Goal: Task Accomplishment & Management: Manage account settings

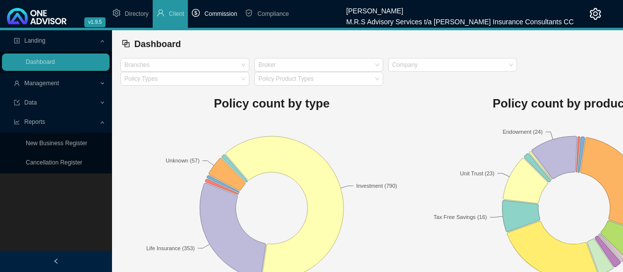
click at [225, 13] on span "Commission" at bounding box center [220, 13] width 33 height 7
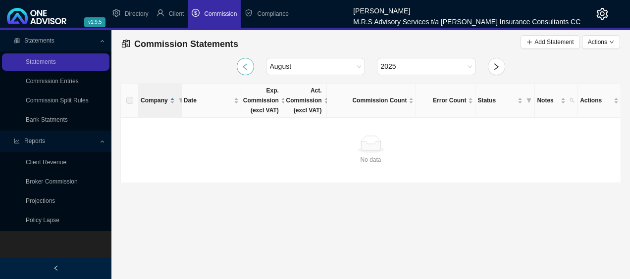
click at [246, 71] on button "button" at bounding box center [245, 66] width 17 height 17
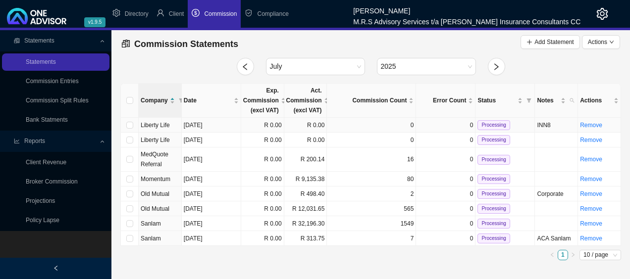
click at [164, 125] on span "Liberty Life" at bounding box center [155, 125] width 29 height 7
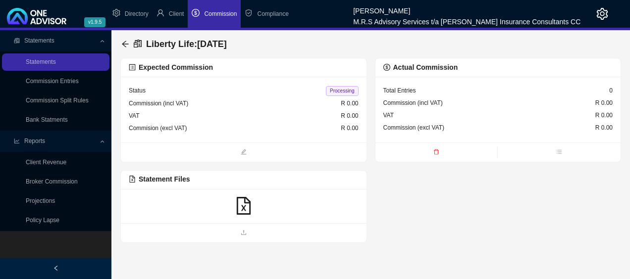
click at [241, 204] on icon "file-excel" at bounding box center [244, 206] width 18 height 18
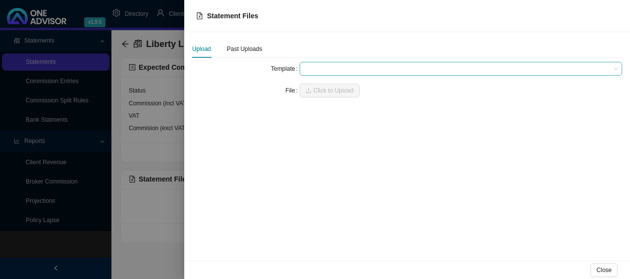
click at [353, 68] on span at bounding box center [461, 68] width 315 height 13
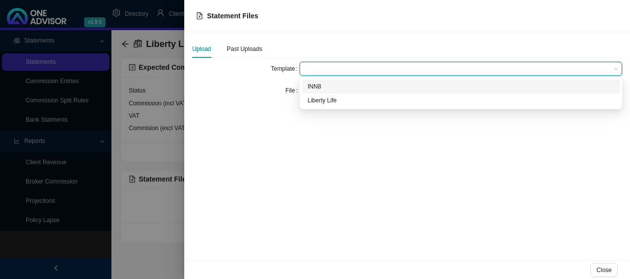
click at [320, 87] on div "INN8" at bounding box center [461, 87] width 307 height 10
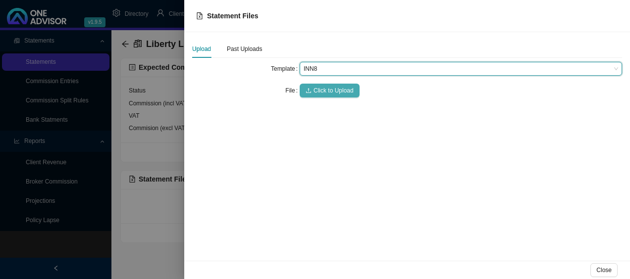
click at [328, 90] on span "Click to Upload" at bounding box center [334, 91] width 40 height 10
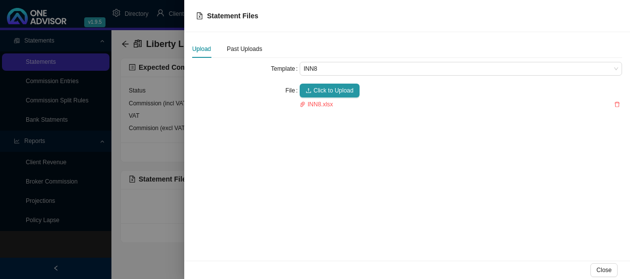
click at [159, 244] on div at bounding box center [315, 139] width 630 height 279
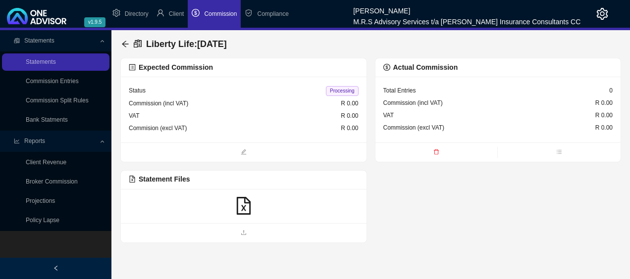
click at [217, 11] on span "Commission" at bounding box center [220, 13] width 33 height 7
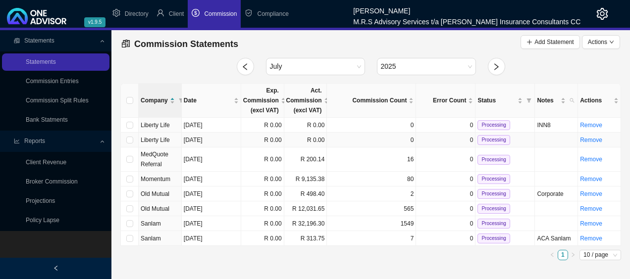
click at [359, 141] on td "0" at bounding box center [371, 140] width 89 height 15
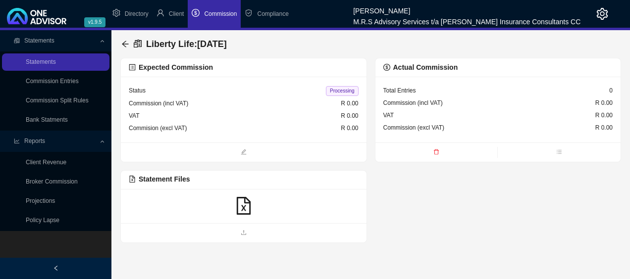
click at [244, 206] on icon "file-excel" at bounding box center [244, 206] width 14 height 18
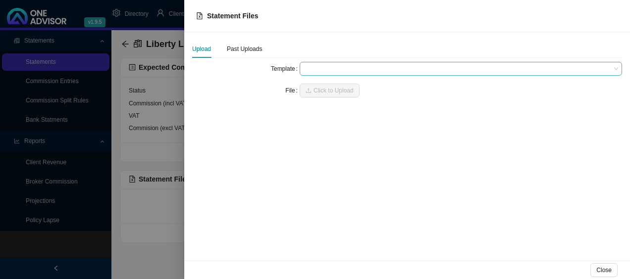
click at [411, 68] on span at bounding box center [461, 68] width 315 height 13
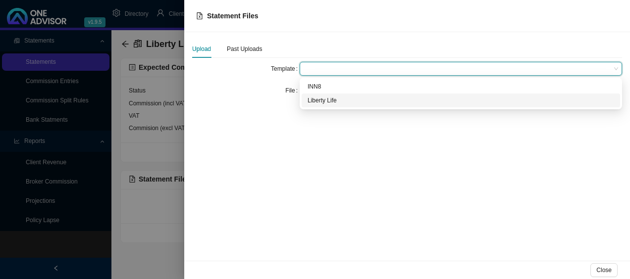
click at [339, 99] on div "Liberty Life" at bounding box center [461, 101] width 307 height 10
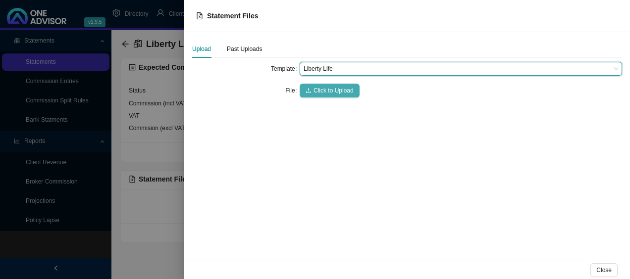
click at [326, 90] on span "Click to Upload" at bounding box center [334, 91] width 40 height 10
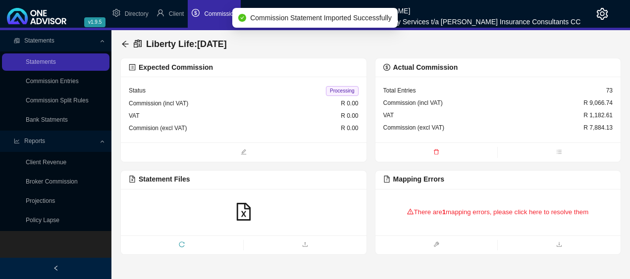
click at [410, 214] on icon "warning" at bounding box center [410, 212] width 6 height 6
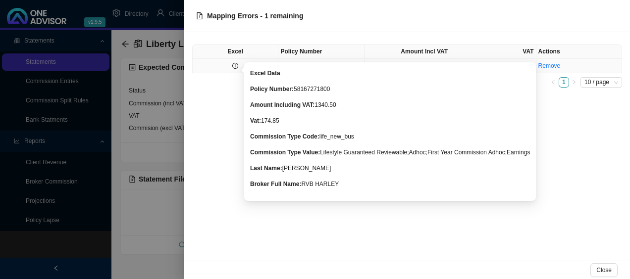
click at [236, 67] on icon "info-circle" at bounding box center [235, 66] width 6 height 6
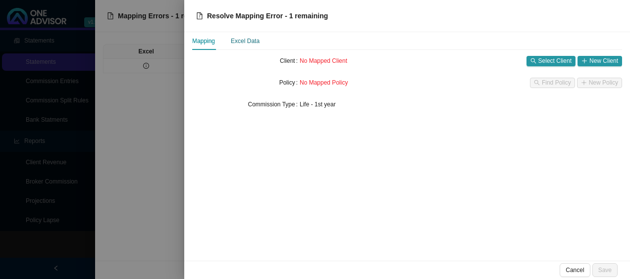
click at [248, 42] on div "Excel Data" at bounding box center [245, 41] width 29 height 10
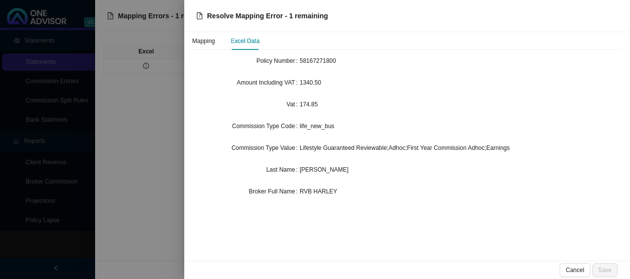
click at [122, 124] on div at bounding box center [315, 139] width 630 height 279
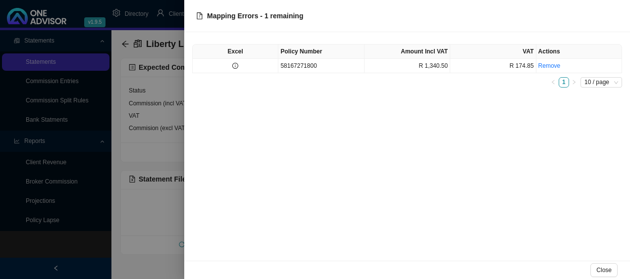
click at [161, 213] on div at bounding box center [315, 139] width 630 height 279
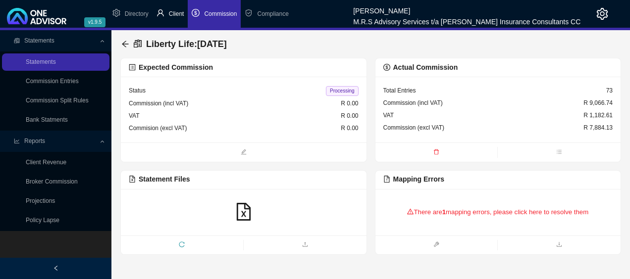
click at [173, 13] on span "Client" at bounding box center [176, 13] width 15 height 7
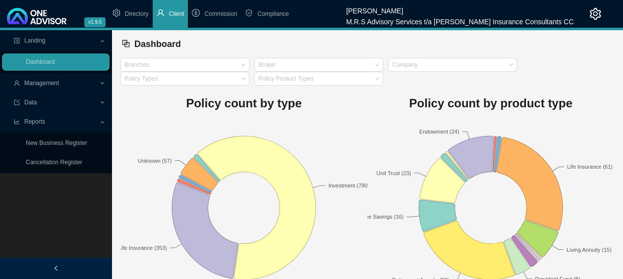
click at [56, 82] on span "Management" at bounding box center [41, 83] width 35 height 7
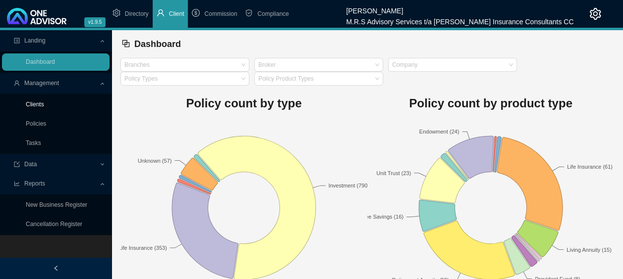
click at [44, 107] on link "Clients" at bounding box center [35, 104] width 18 height 7
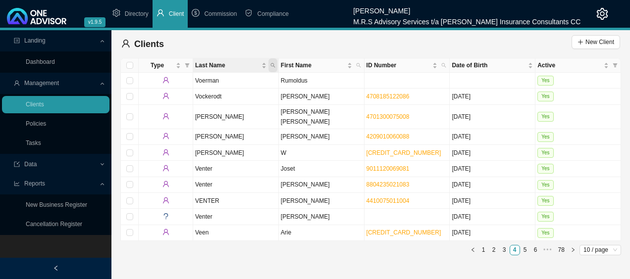
click at [274, 66] on icon "search" at bounding box center [273, 65] width 5 height 5
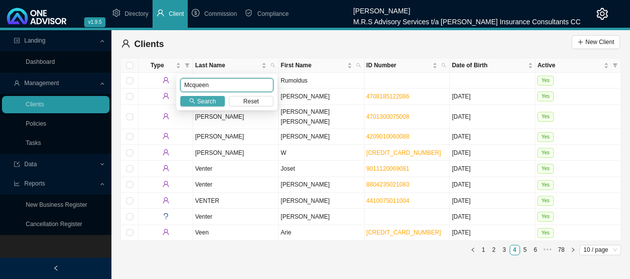
type input "Mcqueen"
click at [208, 97] on span "Search" at bounding box center [206, 102] width 19 height 10
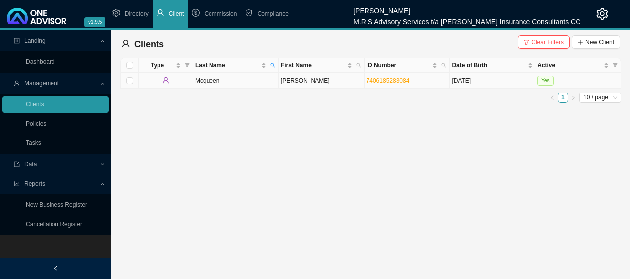
click at [234, 83] on td "Mcqueen" at bounding box center [236, 81] width 86 height 16
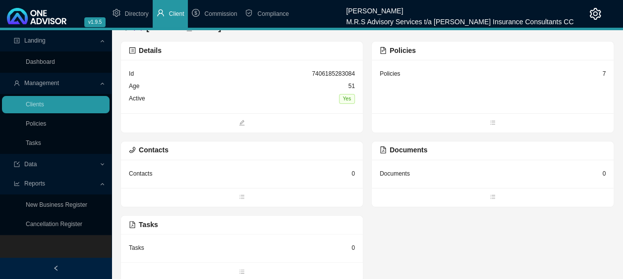
scroll to position [18, 0]
click at [492, 121] on icon "bars" at bounding box center [492, 122] width 5 height 4
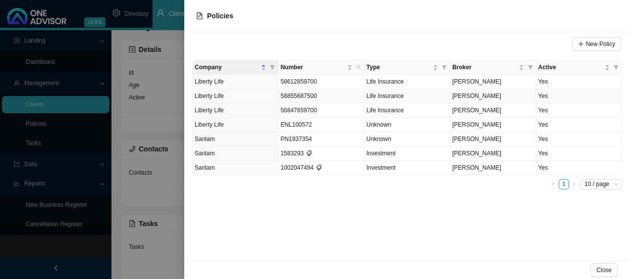
click at [508, 95] on td "[PERSON_NAME]" at bounding box center [493, 96] width 86 height 14
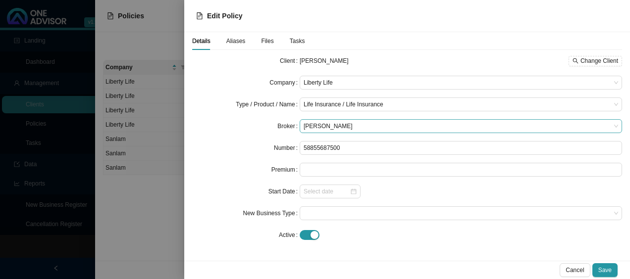
click at [402, 125] on span "[PERSON_NAME]" at bounding box center [461, 126] width 315 height 13
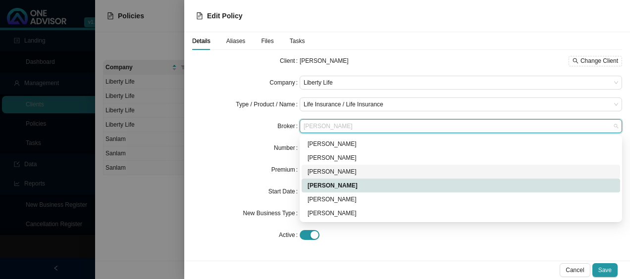
click at [337, 170] on div "[PERSON_NAME]" at bounding box center [461, 172] width 307 height 10
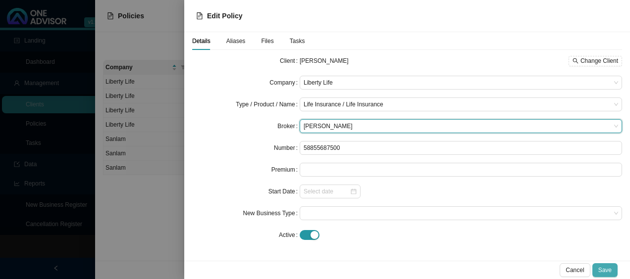
click at [607, 269] on span "Save" at bounding box center [605, 271] width 13 height 10
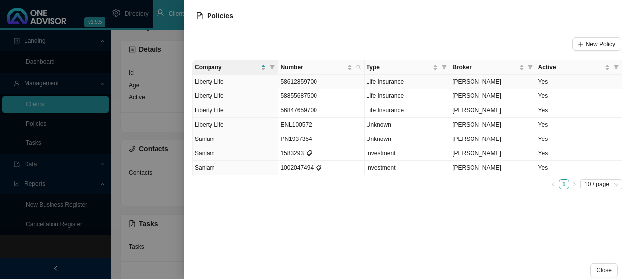
click at [248, 80] on td "Liberty Life" at bounding box center [236, 82] width 86 height 14
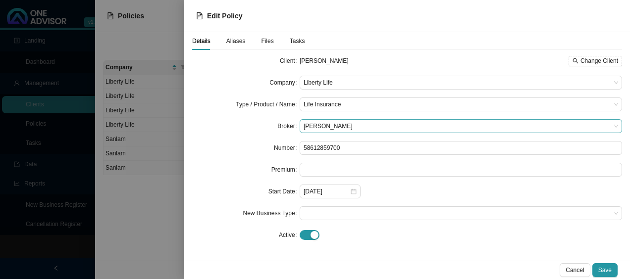
click at [374, 127] on span "[PERSON_NAME]" at bounding box center [461, 126] width 315 height 13
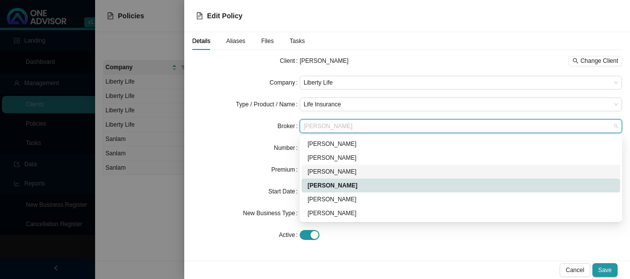
click at [331, 173] on div "[PERSON_NAME]" at bounding box center [461, 172] width 307 height 10
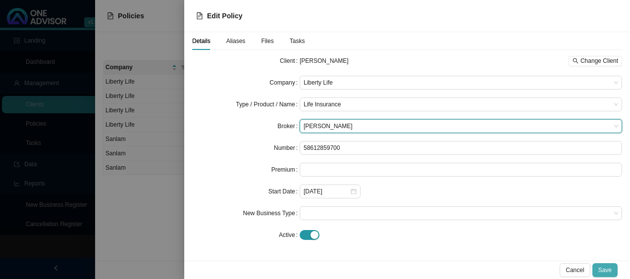
click at [607, 270] on span "Save" at bounding box center [605, 271] width 13 height 10
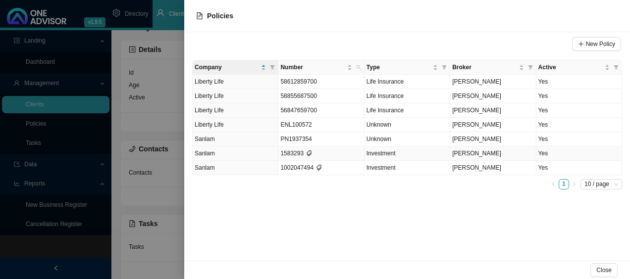
click at [546, 152] on td "Yes" at bounding box center [580, 154] width 86 height 14
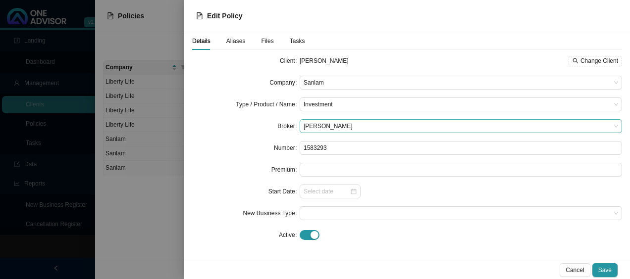
click at [366, 125] on span "[PERSON_NAME]" at bounding box center [461, 126] width 315 height 13
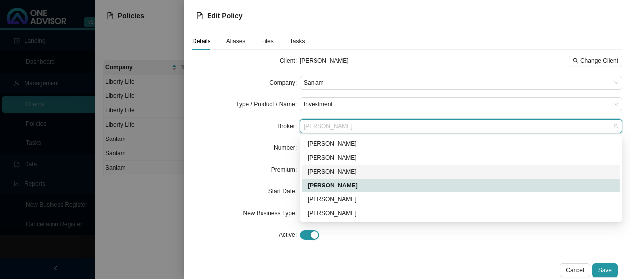
click at [343, 172] on div "[PERSON_NAME]" at bounding box center [461, 172] width 307 height 10
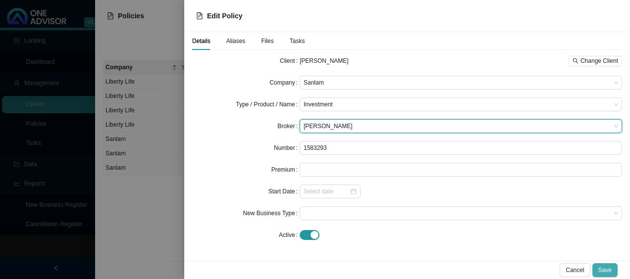
click at [609, 266] on span "Save" at bounding box center [605, 271] width 13 height 10
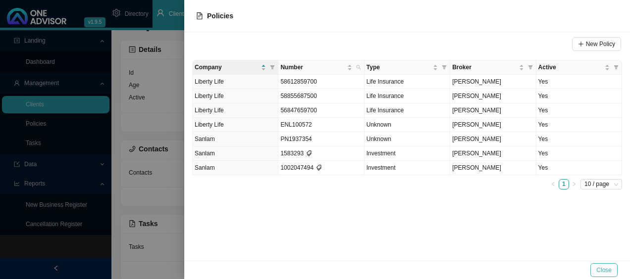
click at [605, 271] on span "Close" at bounding box center [604, 271] width 15 height 10
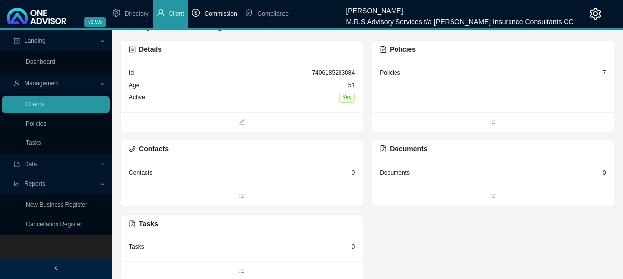
click at [206, 12] on span "Commission" at bounding box center [220, 13] width 33 height 7
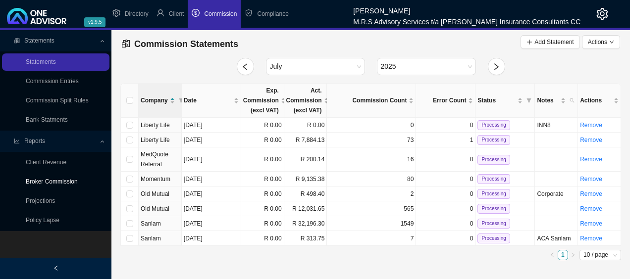
click at [63, 183] on link "Broker Commission" at bounding box center [52, 181] width 52 height 7
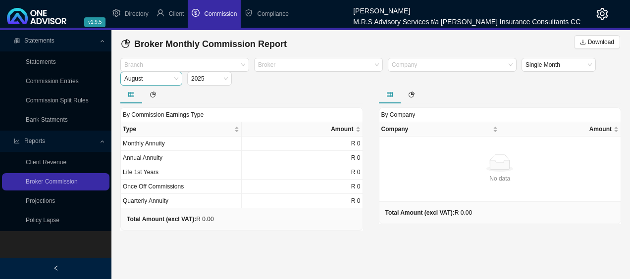
click at [169, 81] on span "August" at bounding box center [151, 78] width 54 height 13
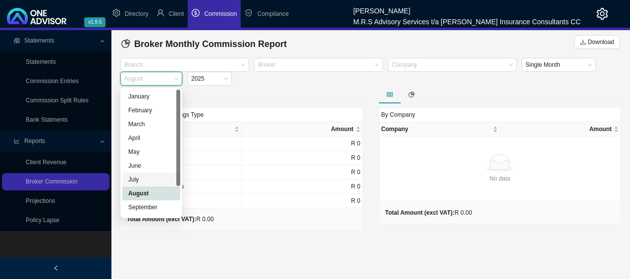
click at [142, 182] on div "July" at bounding box center [151, 180] width 46 height 10
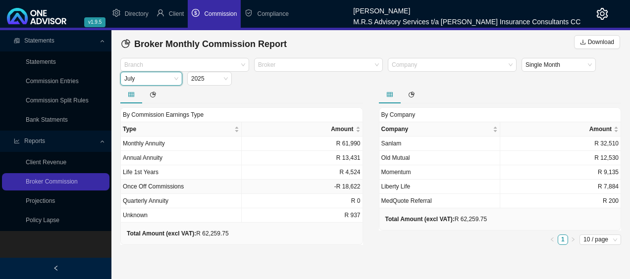
click at [194, 188] on td "Once Off Commissions" at bounding box center [181, 187] width 121 height 14
click at [213, 12] on span "Commission" at bounding box center [220, 13] width 33 height 7
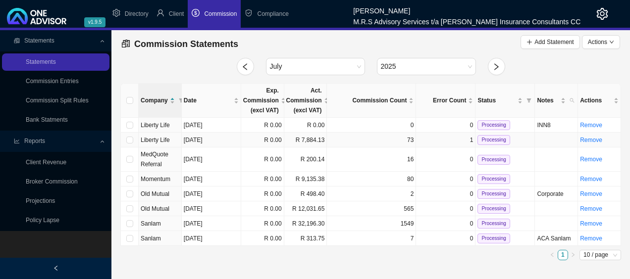
click at [164, 139] on span "Liberty Life" at bounding box center [155, 140] width 29 height 7
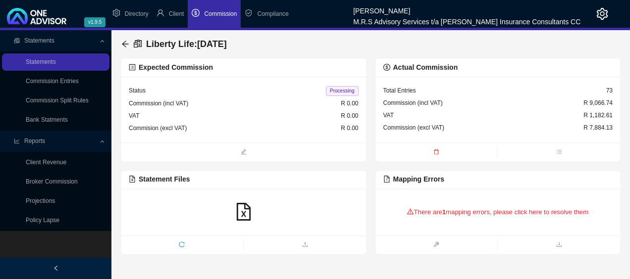
click at [407, 215] on div "There are 1 mapping errors, please click here to resolve them" at bounding box center [499, 212] width 230 height 31
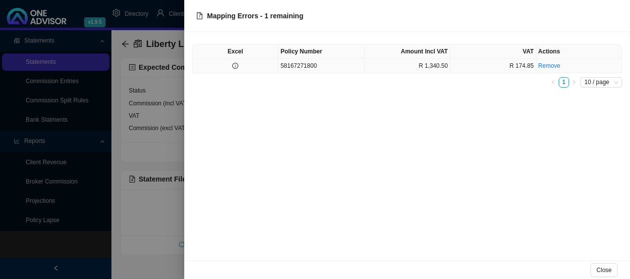
click at [230, 67] on td at bounding box center [236, 66] width 86 height 14
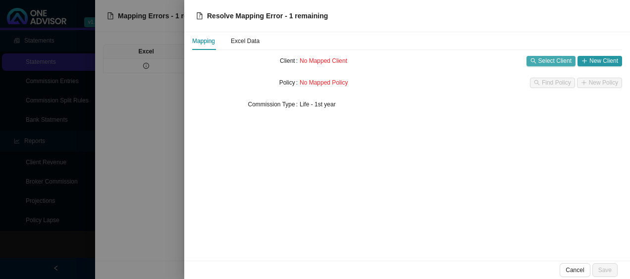
click at [569, 59] on span "Select Client" at bounding box center [555, 61] width 33 height 10
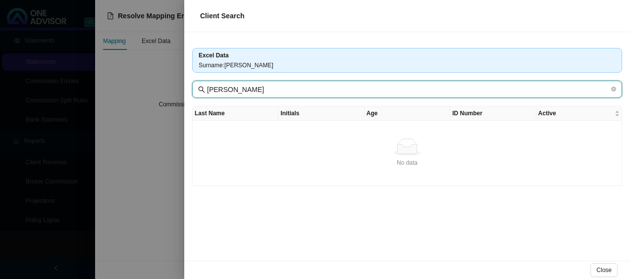
click at [216, 90] on input "[PERSON_NAME]" at bounding box center [408, 89] width 402 height 11
click at [275, 89] on input "[PERSON_NAME]" at bounding box center [408, 89] width 402 height 11
drag, startPoint x: 275, startPoint y: 89, endPoint x: 174, endPoint y: 86, distance: 100.6
click at [179, 93] on div "Client Search Excel Data Surname : [PERSON_NAME] [PERSON_NAME] Last Name Initia…" at bounding box center [315, 139] width 630 height 279
click at [274, 87] on input "[PERSON_NAME]" at bounding box center [408, 89] width 402 height 11
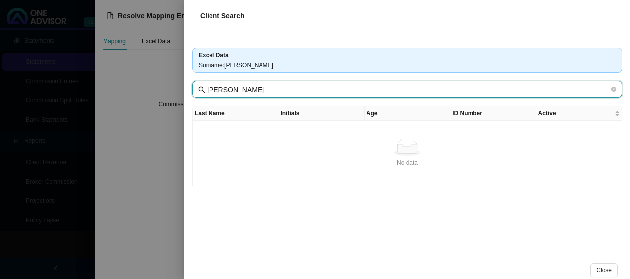
click at [241, 88] on input "[PERSON_NAME]" at bounding box center [408, 89] width 402 height 11
type input "[PERSON_NAME]"
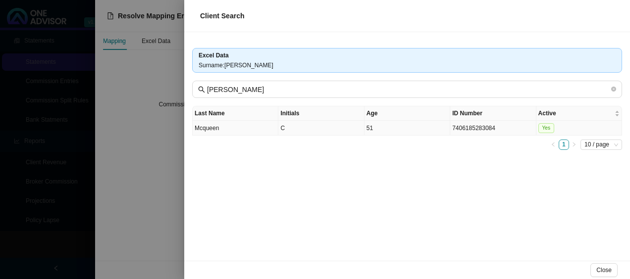
click at [233, 129] on td "Mcqueen" at bounding box center [236, 128] width 86 height 15
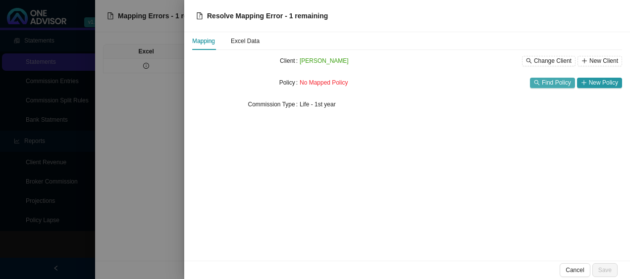
click at [561, 82] on span "Find Policy" at bounding box center [556, 83] width 29 height 10
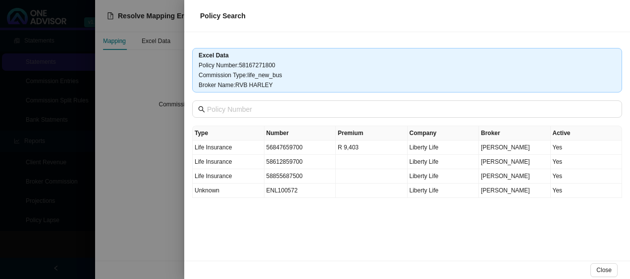
click at [161, 147] on div at bounding box center [315, 139] width 630 height 279
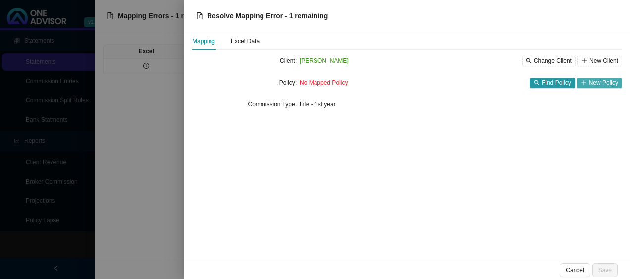
click at [603, 82] on span "New Policy" at bounding box center [603, 83] width 29 height 10
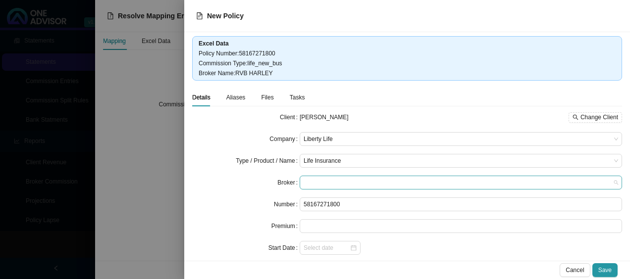
click at [385, 181] on span at bounding box center [461, 182] width 315 height 13
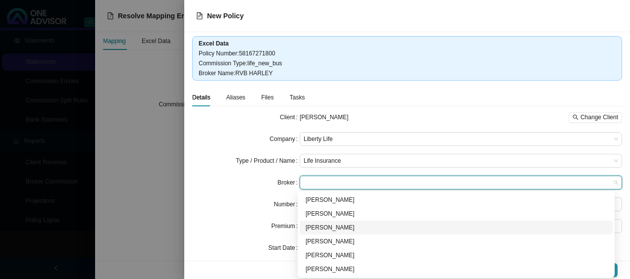
click at [334, 226] on div "[PERSON_NAME]" at bounding box center [456, 228] width 301 height 10
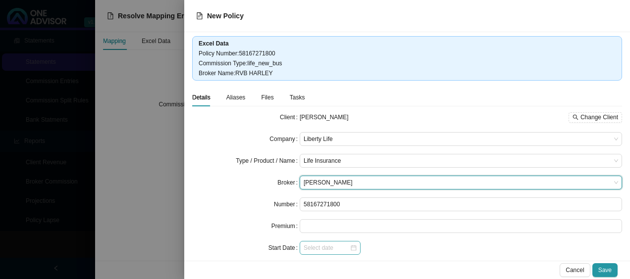
click at [349, 250] on div at bounding box center [330, 248] width 53 height 10
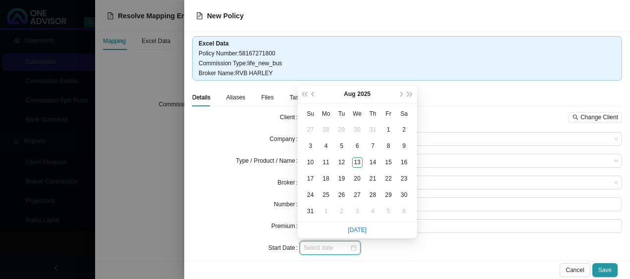
click at [349, 250] on div at bounding box center [330, 248] width 53 height 10
click at [464, 244] on div at bounding box center [461, 248] width 323 height 14
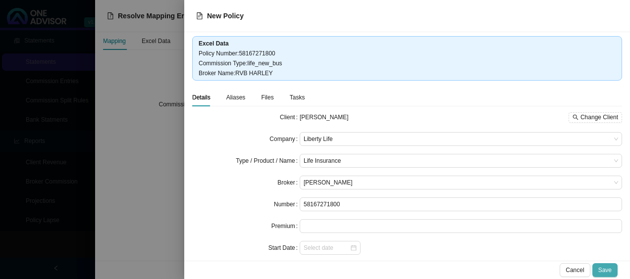
click at [610, 270] on span "Save" at bounding box center [605, 271] width 13 height 10
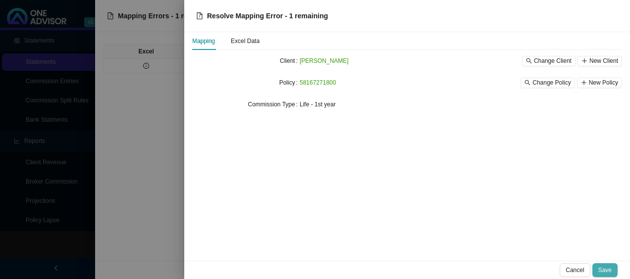
click at [608, 270] on span "Save" at bounding box center [605, 271] width 13 height 10
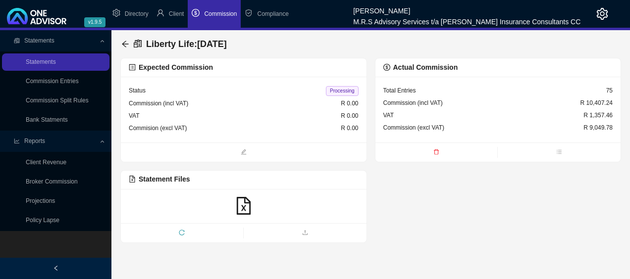
click at [211, 12] on span "Commission" at bounding box center [220, 13] width 33 height 7
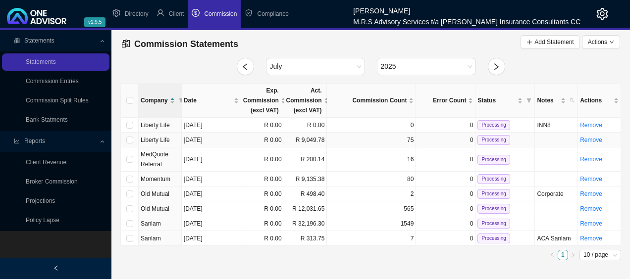
click at [254, 141] on td "R 0.00" at bounding box center [262, 140] width 43 height 15
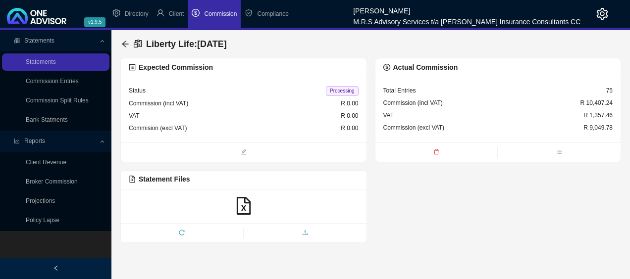
click at [307, 233] on icon "upload" at bounding box center [305, 233] width 6 height 6
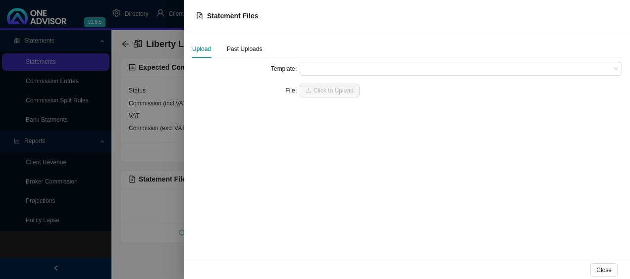
click at [154, 233] on div at bounding box center [315, 139] width 630 height 279
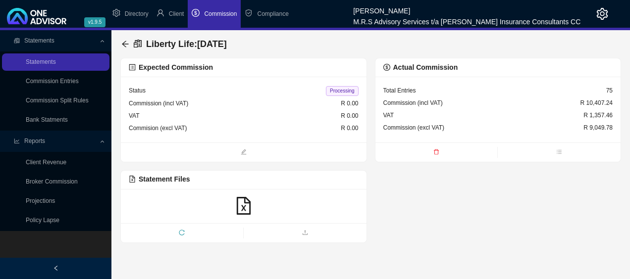
click at [180, 233] on icon "reload" at bounding box center [182, 233] width 6 height 6
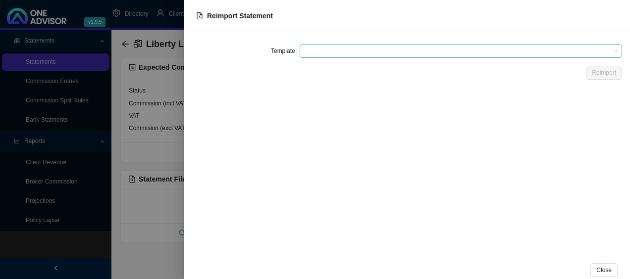
click at [367, 53] on span at bounding box center [461, 51] width 315 height 13
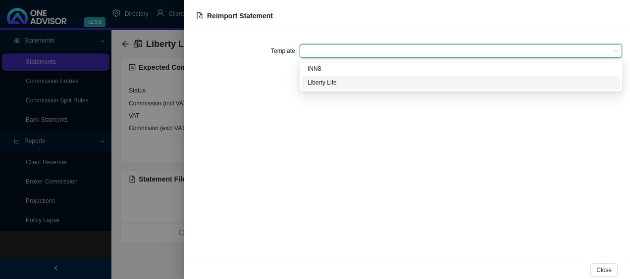
click at [330, 82] on div "Liberty Life" at bounding box center [461, 83] width 307 height 10
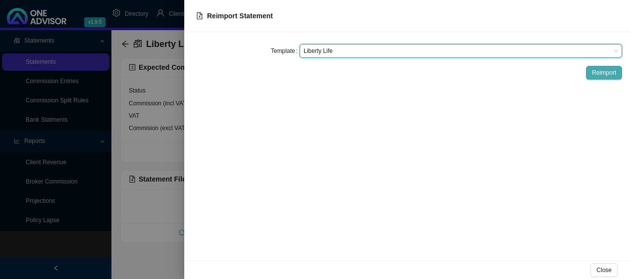
click at [602, 75] on span "Reimport" at bounding box center [604, 73] width 24 height 10
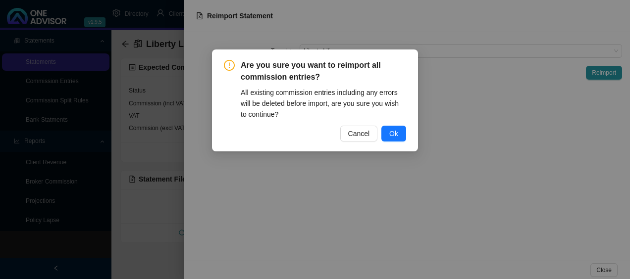
click at [391, 136] on span "Ok" at bounding box center [393, 133] width 9 height 11
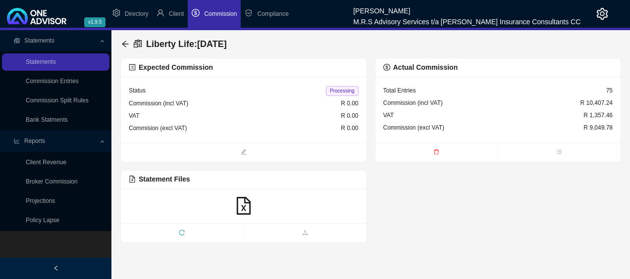
click at [217, 11] on span "Commission" at bounding box center [220, 13] width 33 height 7
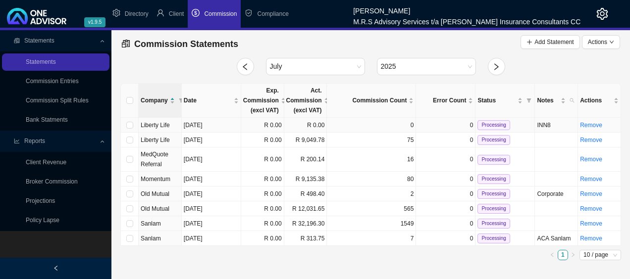
click at [231, 127] on td "[DATE]" at bounding box center [211, 125] width 59 height 15
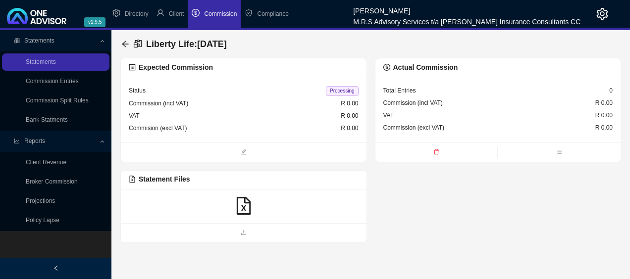
click at [245, 205] on icon "file-excel" at bounding box center [244, 206] width 14 height 18
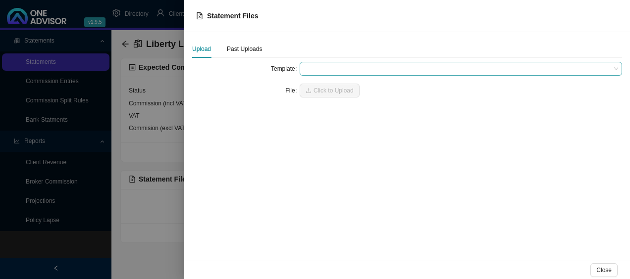
click at [348, 70] on span at bounding box center [461, 68] width 315 height 13
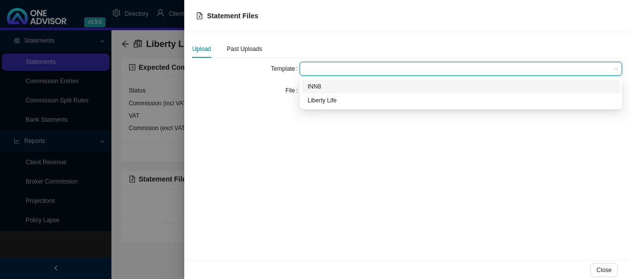
click at [320, 92] on div "INN8" at bounding box center [461, 87] width 319 height 14
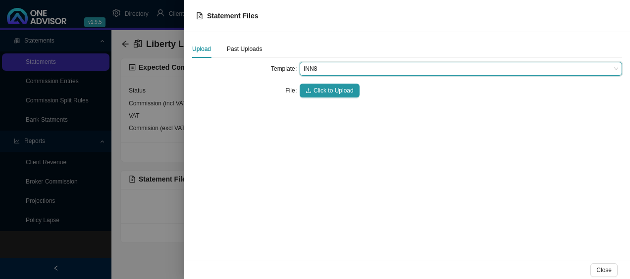
click at [320, 92] on span "Click to Upload" at bounding box center [334, 91] width 40 height 10
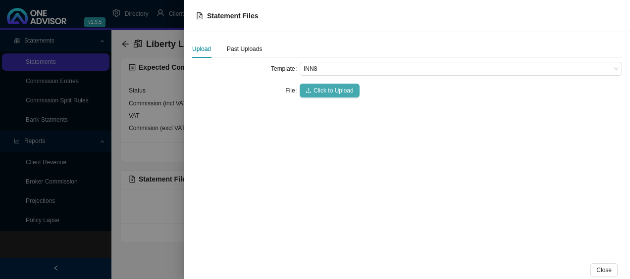
click at [350, 88] on span "Click to Upload" at bounding box center [334, 91] width 40 height 10
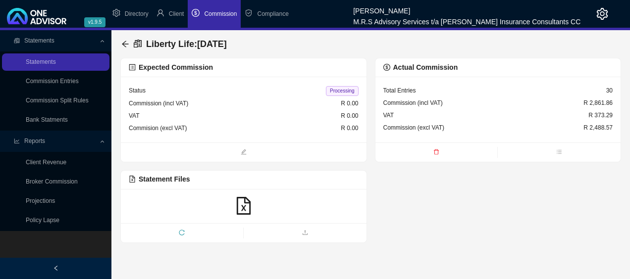
click at [221, 16] on span "Commission" at bounding box center [220, 13] width 33 height 7
